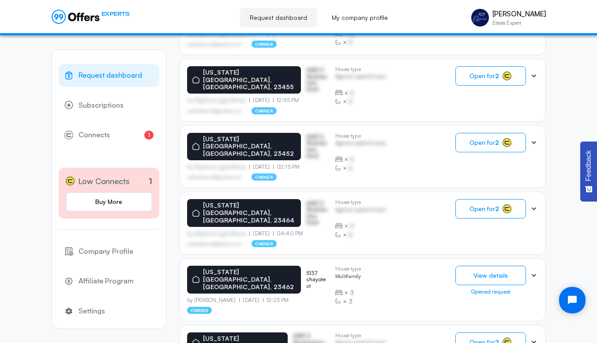
scroll to position [2911, 0]
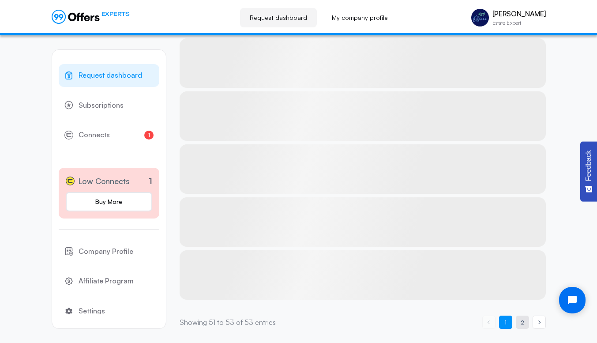
scroll to position [134, 0]
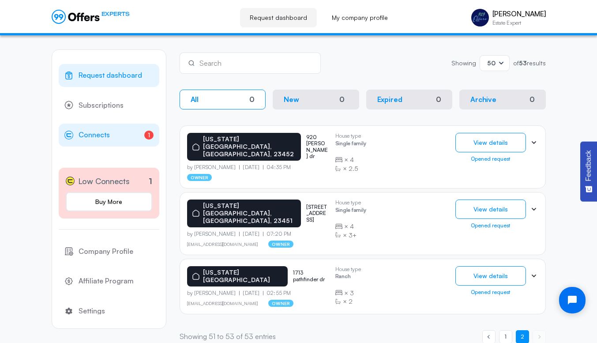
click at [102, 131] on span "Connects" at bounding box center [93, 134] width 31 height 11
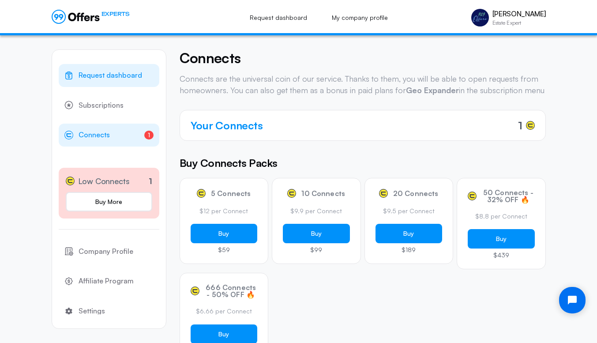
click at [111, 79] on span "Request dashboard" at bounding box center [109, 75] width 63 height 11
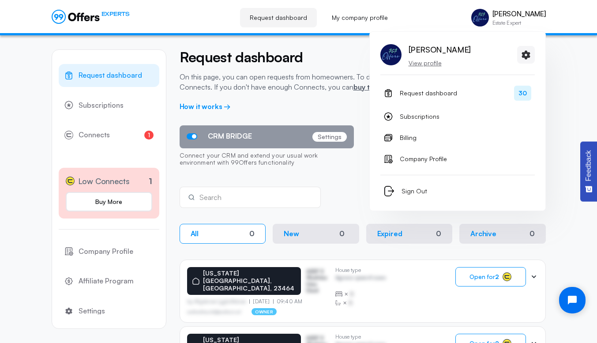
click at [420, 65] on p "View profile" at bounding box center [439, 63] width 62 height 9
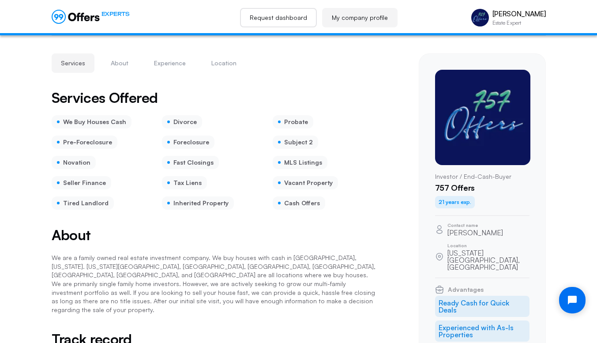
click at [284, 22] on link "Request dashboard" at bounding box center [278, 17] width 77 height 19
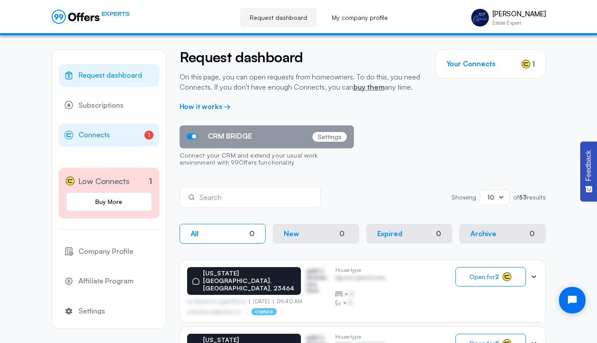
click at [99, 134] on span "Connects" at bounding box center [93, 134] width 31 height 11
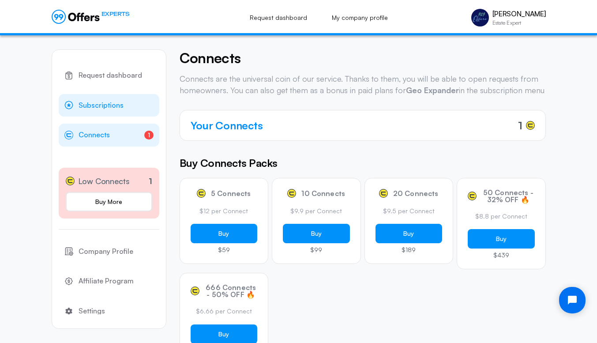
click at [111, 105] on span "Subscriptions" at bounding box center [100, 105] width 45 height 11
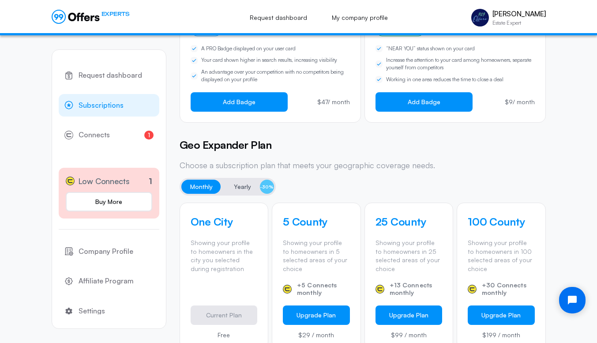
scroll to position [135, 0]
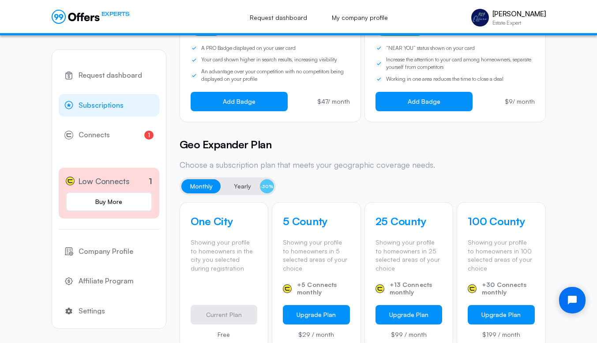
click at [238, 189] on span "Yearly" at bounding box center [242, 186] width 17 height 11
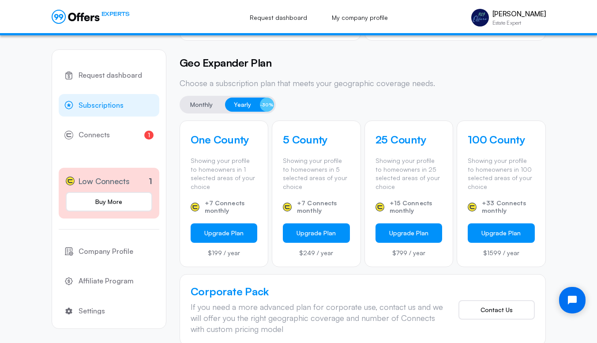
scroll to position [216, 0]
